Goal: Find specific page/section: Find specific page/section

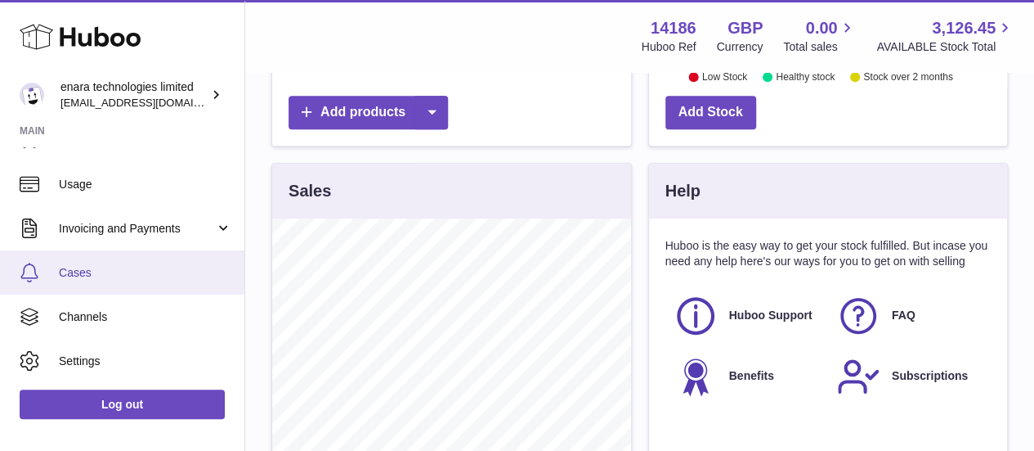
scroll to position [204, 0]
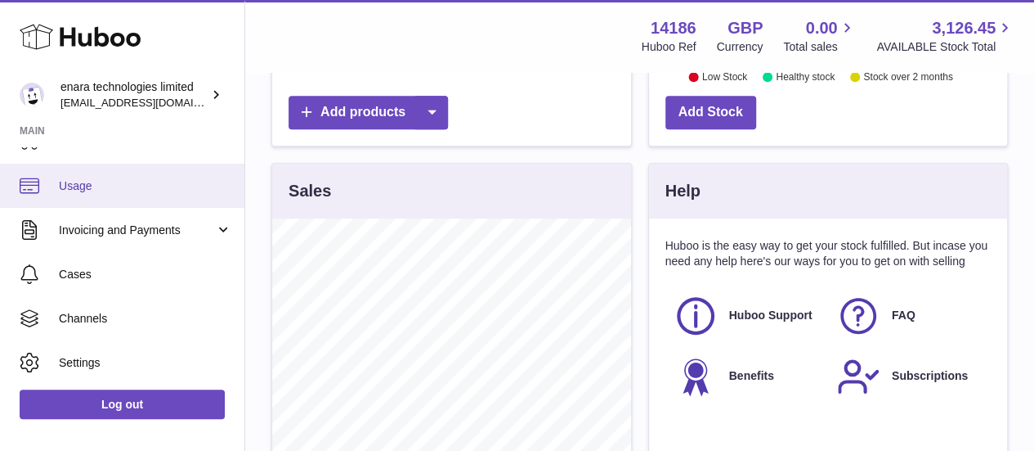
click at [98, 185] on span "Usage" at bounding box center [145, 186] width 173 height 16
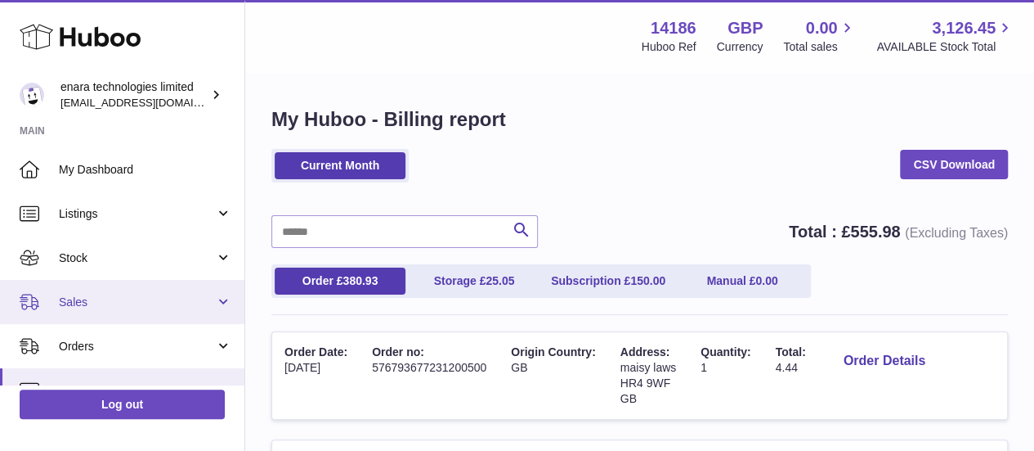
click at [114, 305] on span "Sales" at bounding box center [137, 302] width 156 height 16
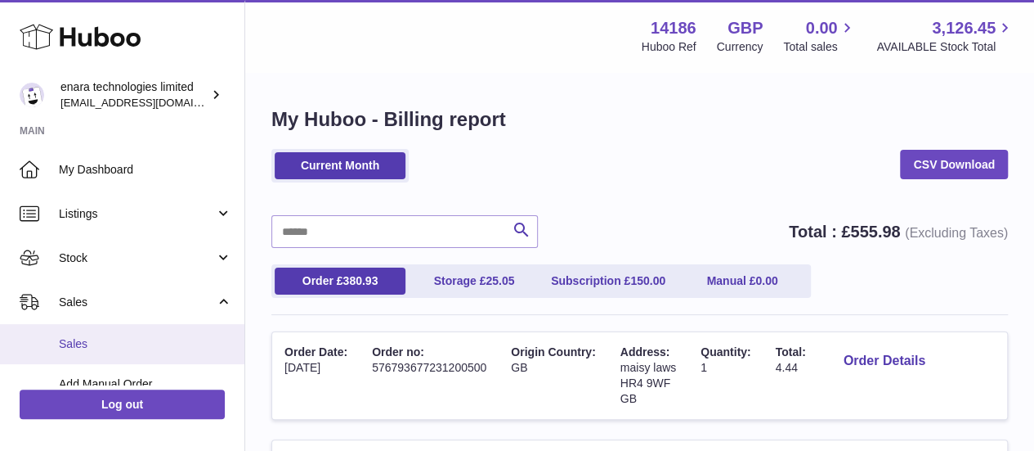
click at [103, 347] on span "Sales" at bounding box center [145, 344] width 173 height 16
